Goal: Task Accomplishment & Management: Use online tool/utility

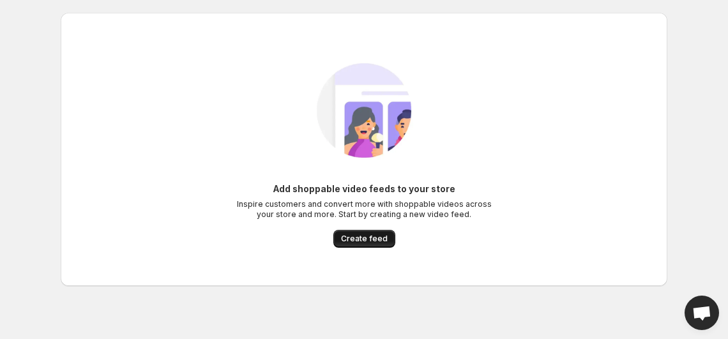
click at [367, 240] on span "Create feed" at bounding box center [364, 239] width 47 height 10
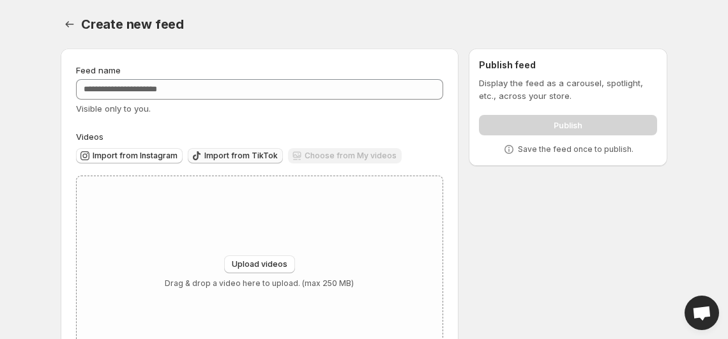
click at [221, 158] on span "Import from TikTok" at bounding box center [240, 156] width 73 height 10
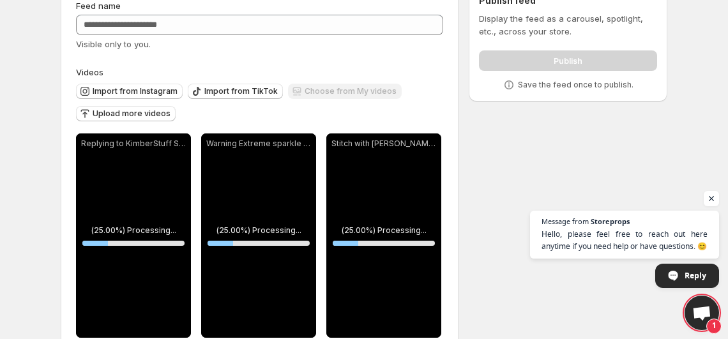
scroll to position [95, 0]
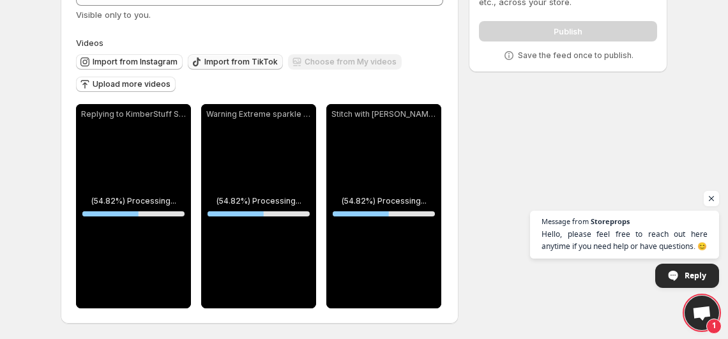
click at [233, 57] on span "Import from TikTok" at bounding box center [240, 62] width 73 height 10
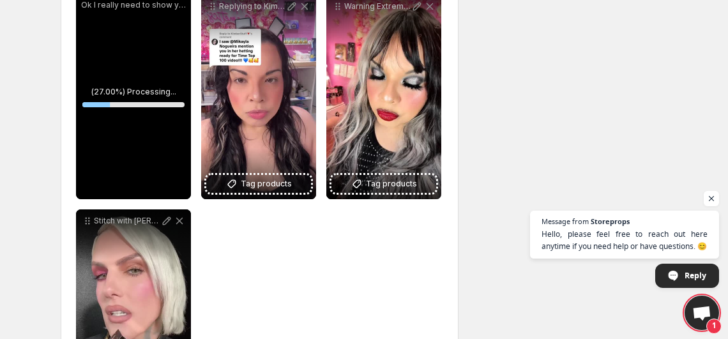
scroll to position [739, 0]
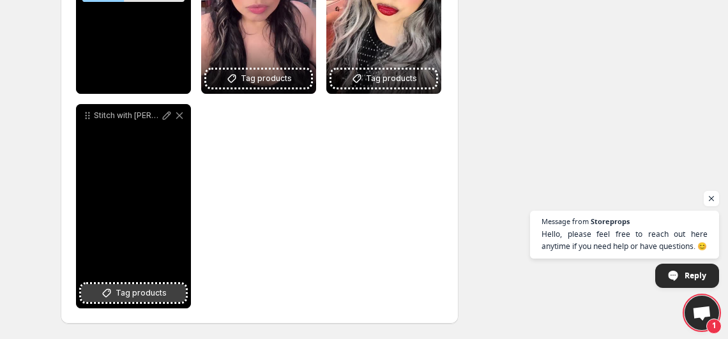
click at [165, 288] on button "Tag products" at bounding box center [133, 293] width 105 height 18
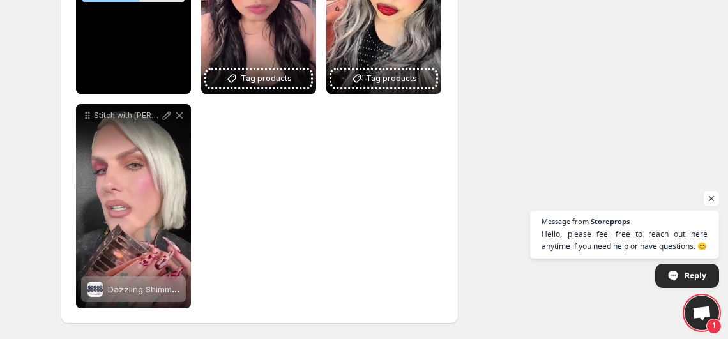
scroll to position [683, 0]
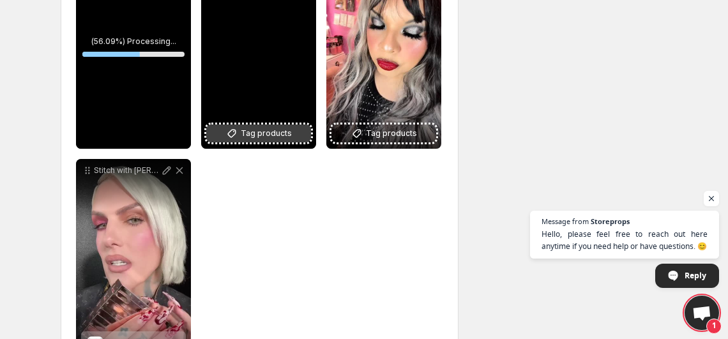
click at [268, 138] on span "Tag products" at bounding box center [266, 133] width 51 height 13
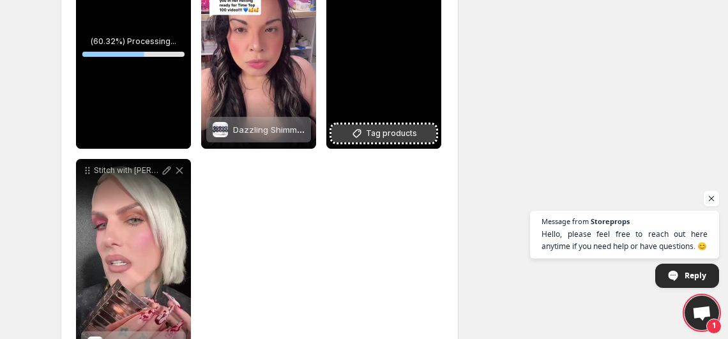
click at [405, 134] on span "Tag products" at bounding box center [391, 133] width 51 height 13
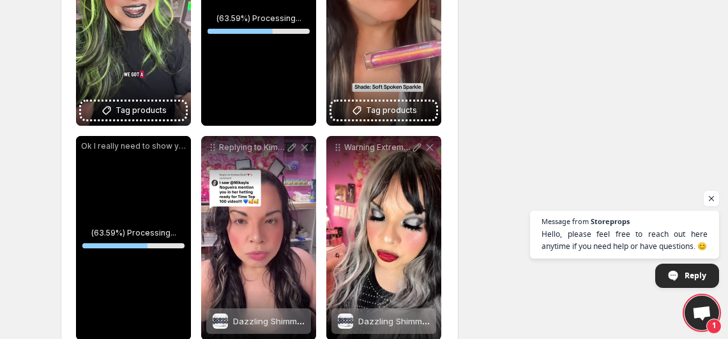
scroll to position [484, 0]
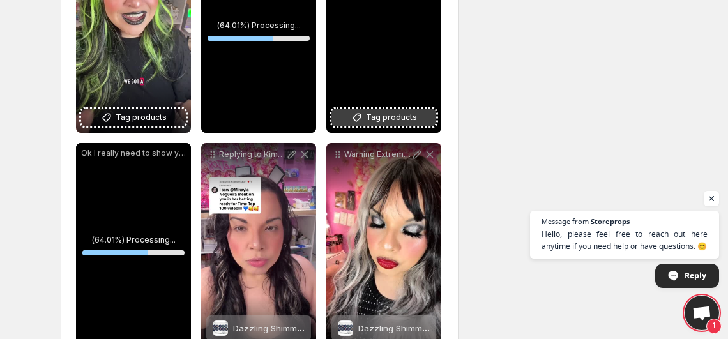
click at [377, 118] on span "Tag products" at bounding box center [391, 117] width 51 height 13
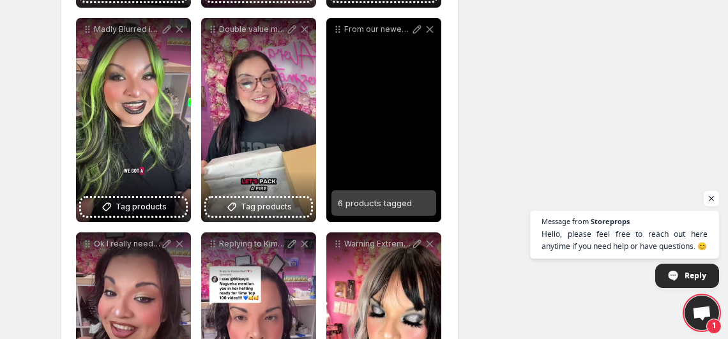
scroll to position [394, 0]
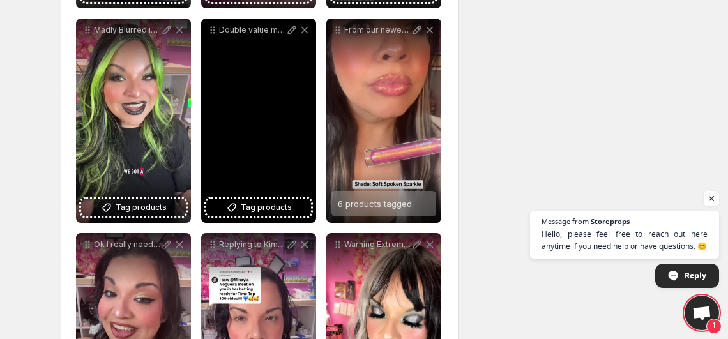
click at [236, 198] on div "Double value makeup mystery boxes This one is a vibe in color box" at bounding box center [258, 121] width 115 height 204
click at [254, 215] on button "Tag products" at bounding box center [258, 208] width 105 height 18
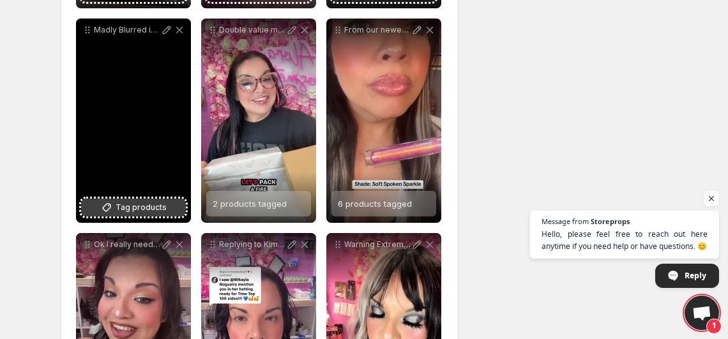
click at [112, 203] on icon at bounding box center [106, 207] width 13 height 13
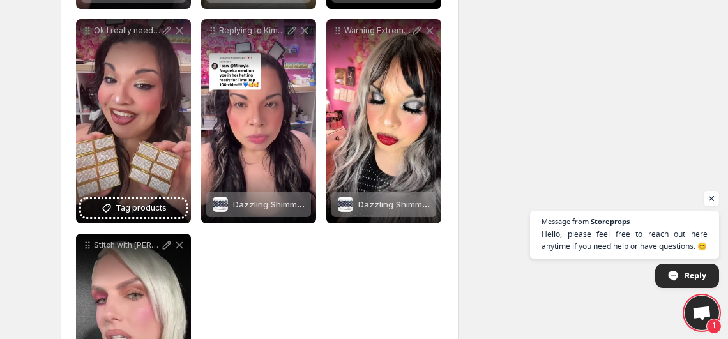
scroll to position [611, 0]
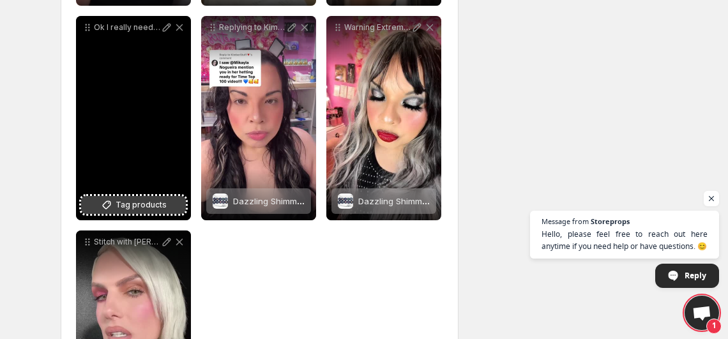
click at [131, 197] on button "Tag products" at bounding box center [133, 205] width 105 height 18
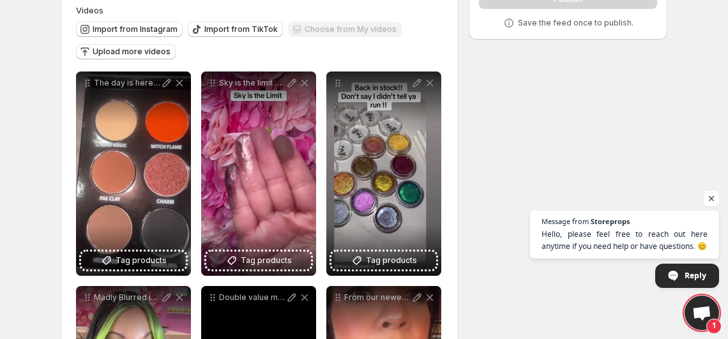
scroll to position [126, 0]
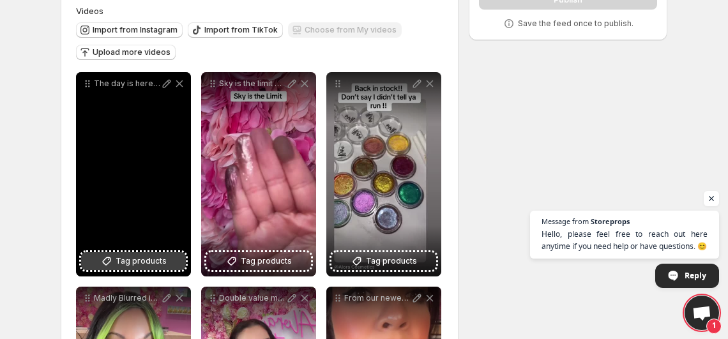
click at [156, 254] on button "Tag products" at bounding box center [133, 261] width 105 height 18
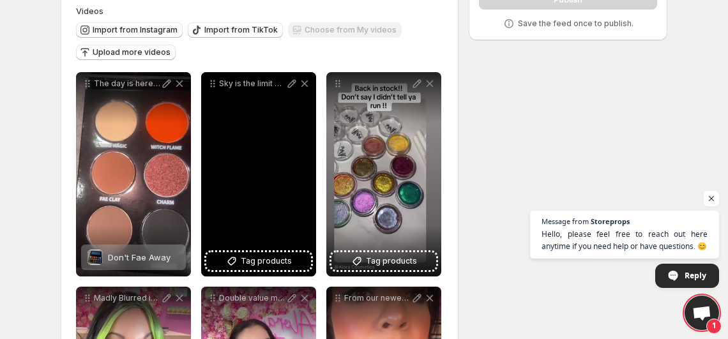
click at [272, 251] on div "Sky is the limit Double Quad palette" at bounding box center [258, 174] width 115 height 204
click at [266, 269] on button "Tag products" at bounding box center [258, 261] width 105 height 18
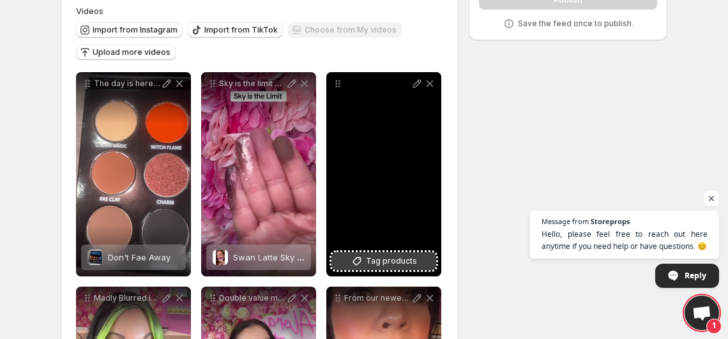
click at [383, 261] on span "Tag products" at bounding box center [391, 261] width 51 height 13
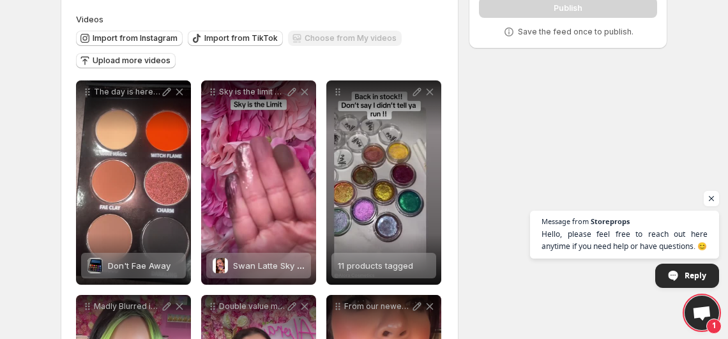
scroll to position [0, 0]
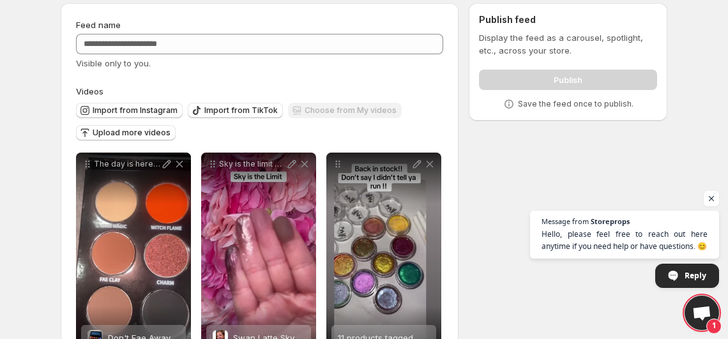
scroll to position [46, 0]
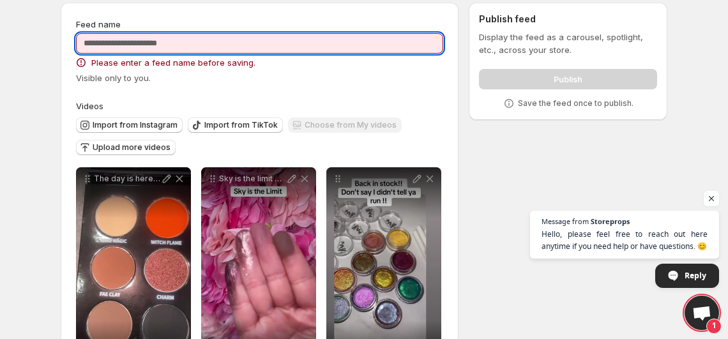
click at [180, 44] on input "Feed name" at bounding box center [259, 43] width 367 height 20
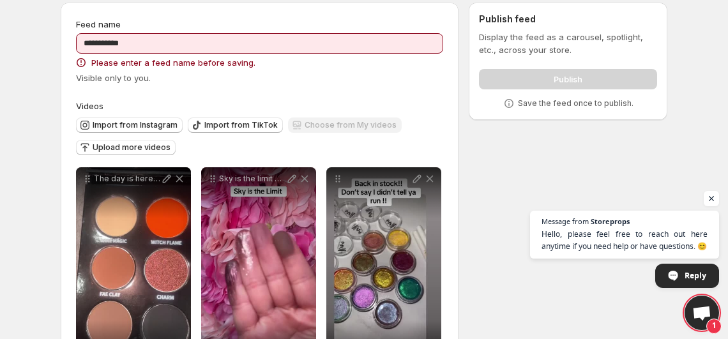
click at [175, 32] on div "**********" at bounding box center [259, 51] width 367 height 66
click at [197, 56] on span "Please enter a feed name before saving." at bounding box center [173, 62] width 164 height 13
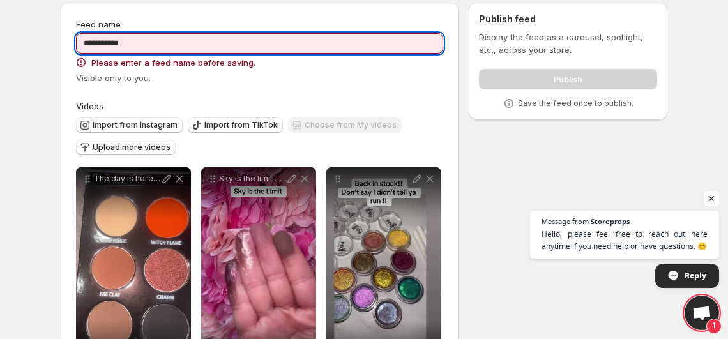
click at [179, 46] on input "**********" at bounding box center [259, 43] width 367 height 20
type input "*"
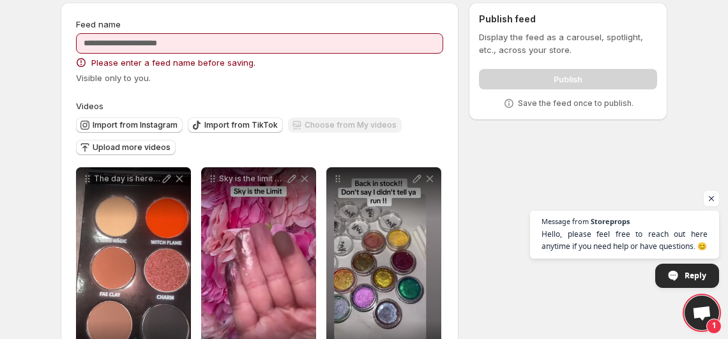
click at [75, 60] on icon at bounding box center [81, 62] width 13 height 13
click at [80, 63] on icon at bounding box center [81, 62] width 13 height 13
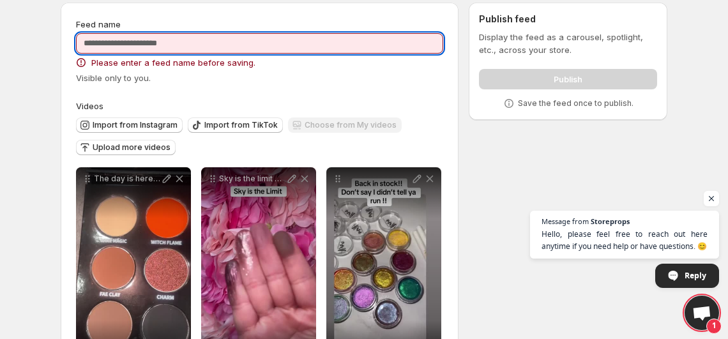
click at [107, 48] on input "Feed name" at bounding box center [259, 43] width 367 height 20
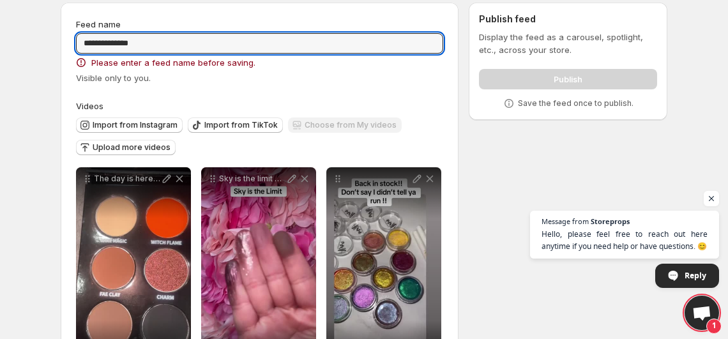
type input "**********"
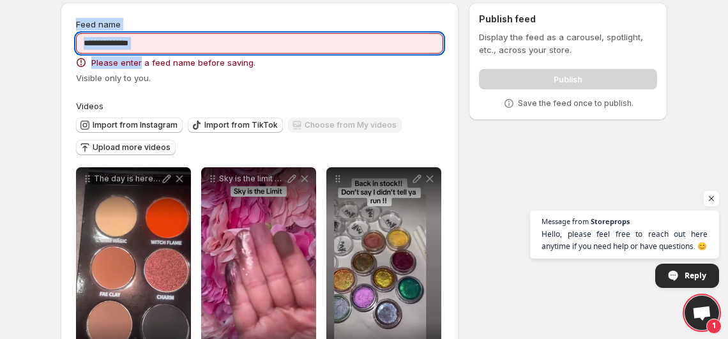
drag, startPoint x: 141, startPoint y: 59, endPoint x: 298, endPoint y: -34, distance: 183.1
click at [298, 0] on html "**********" at bounding box center [364, 123] width 728 height 339
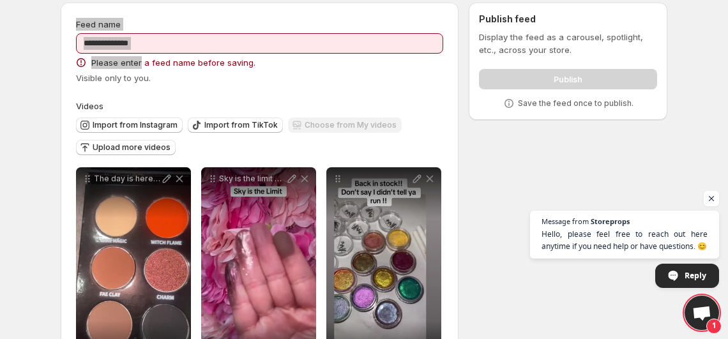
scroll to position [0, 0]
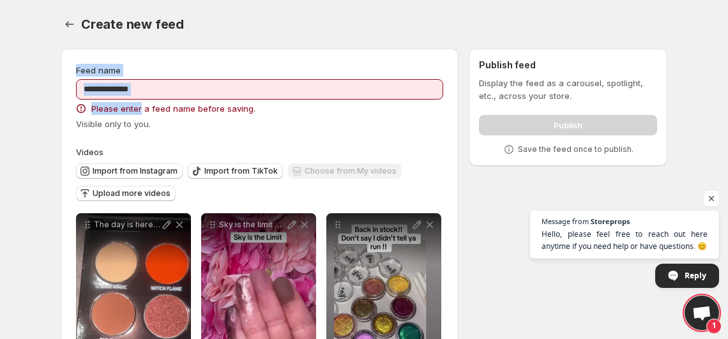
drag, startPoint x: 298, startPoint y: -34, endPoint x: 436, endPoint y: 10, distance: 144.3
click at [436, 10] on div "Create new feed. This page is ready Create new feed" at bounding box center [364, 24] width 607 height 49
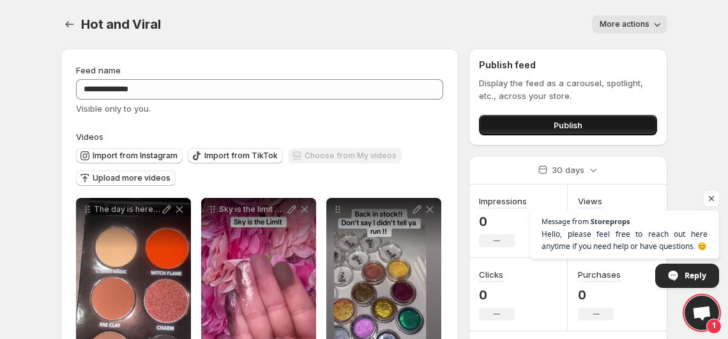
click at [554, 126] on span "Publish" at bounding box center [568, 125] width 29 height 13
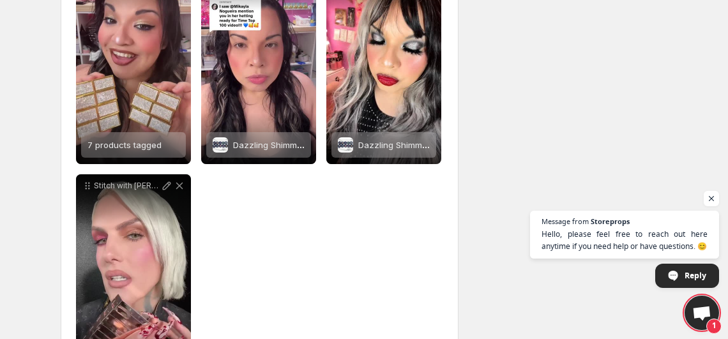
scroll to position [739, 0]
